Goal: Find specific page/section: Find specific page/section

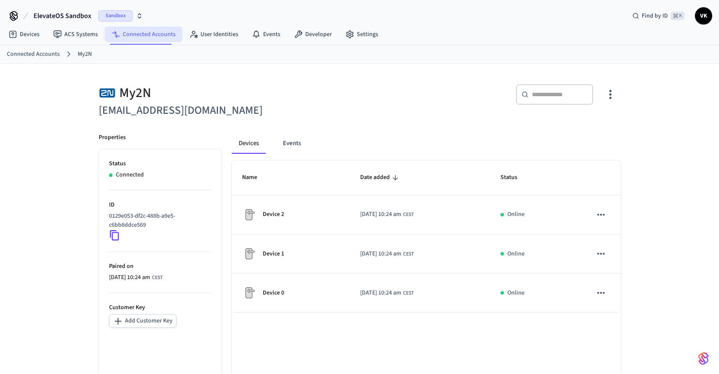
click at [146, 35] on link "Connected Accounts" at bounding box center [144, 34] width 78 height 15
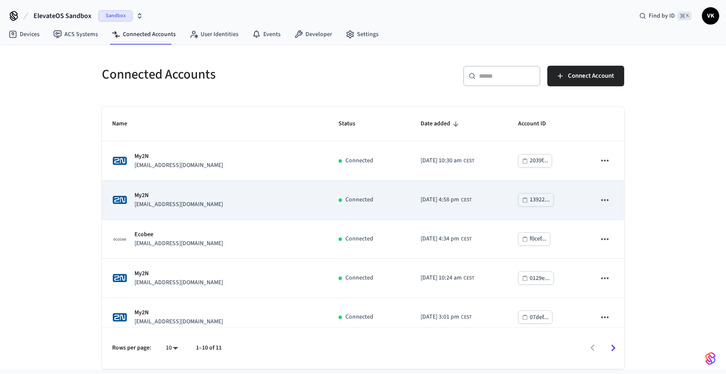
click at [244, 201] on div "My2N [EMAIL_ADDRESS][DOMAIN_NAME]" at bounding box center [215, 200] width 206 height 18
click at [228, 206] on div "My2N [EMAIL_ADDRESS][DOMAIN_NAME]" at bounding box center [215, 200] width 206 height 18
